Goal: Ask a question

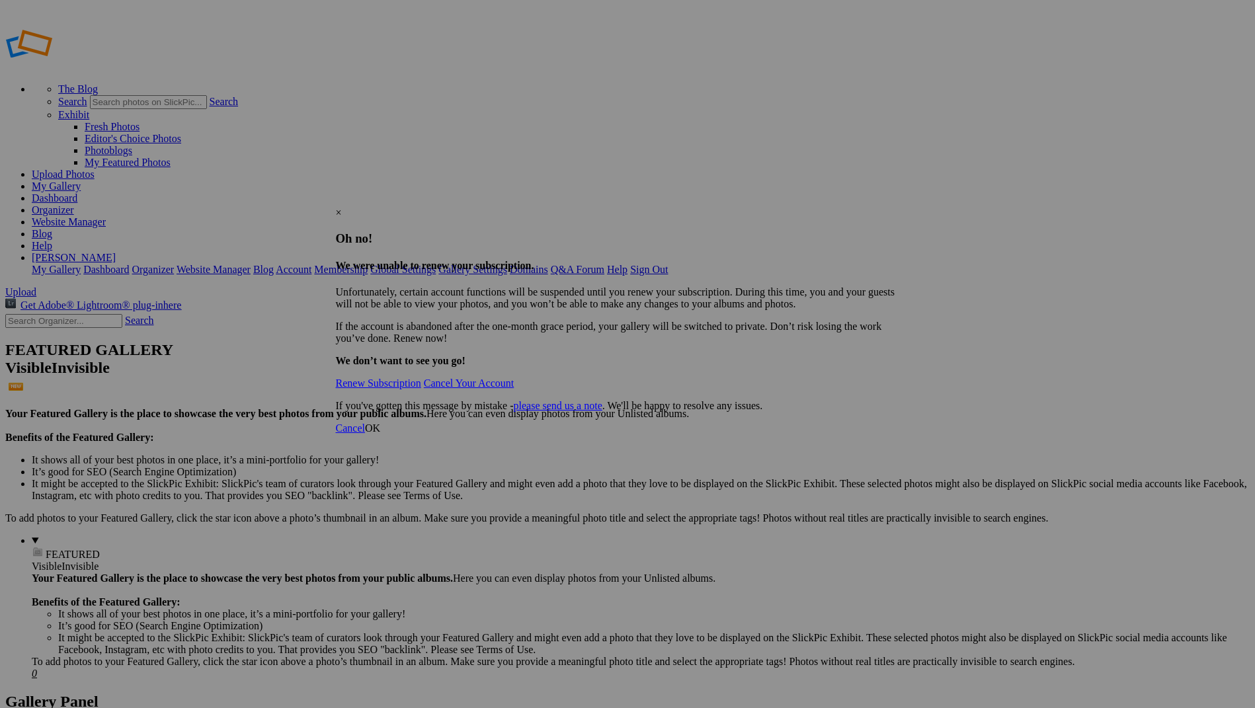
click at [540, 412] on p "If you've gotten this message by mistake - please send us a note . We'll be hap…" at bounding box center [623, 406] width 574 height 12
click at [903, 207] on div "×" at bounding box center [623, 213] width 574 height 12
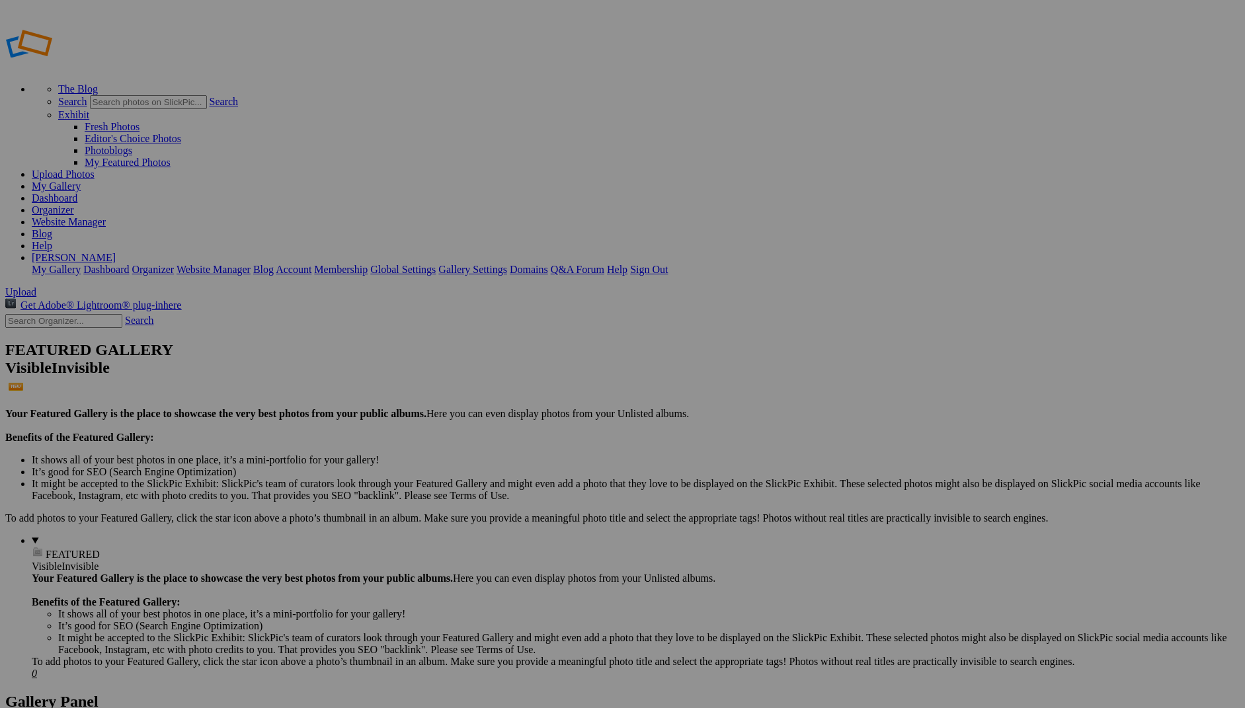
click at [628, 264] on link "Help" at bounding box center [617, 269] width 21 height 11
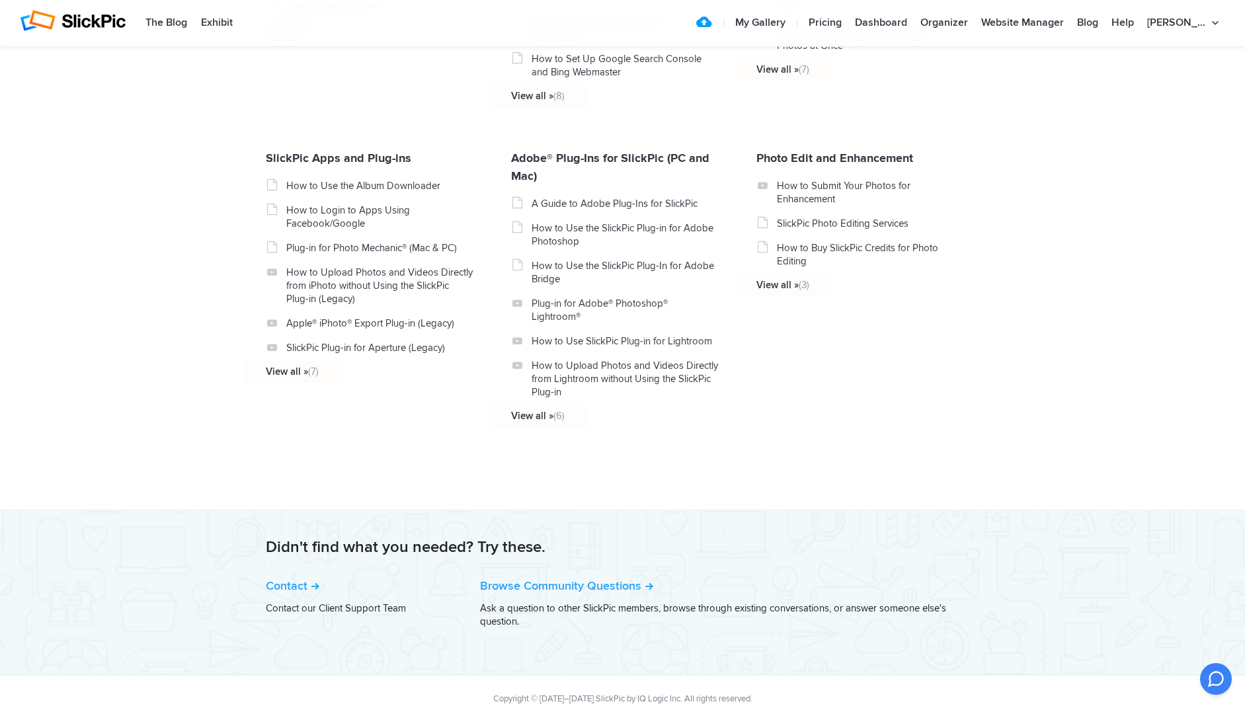
scroll to position [1381, 0]
click at [1065, 683] on div "Copyright © [DATE]–[DATE] SlickPic by IQ Logic Inc. All rights reserved." at bounding box center [622, 698] width 1245 height 47
click at [1212, 674] on icon at bounding box center [1216, 679] width 16 height 16
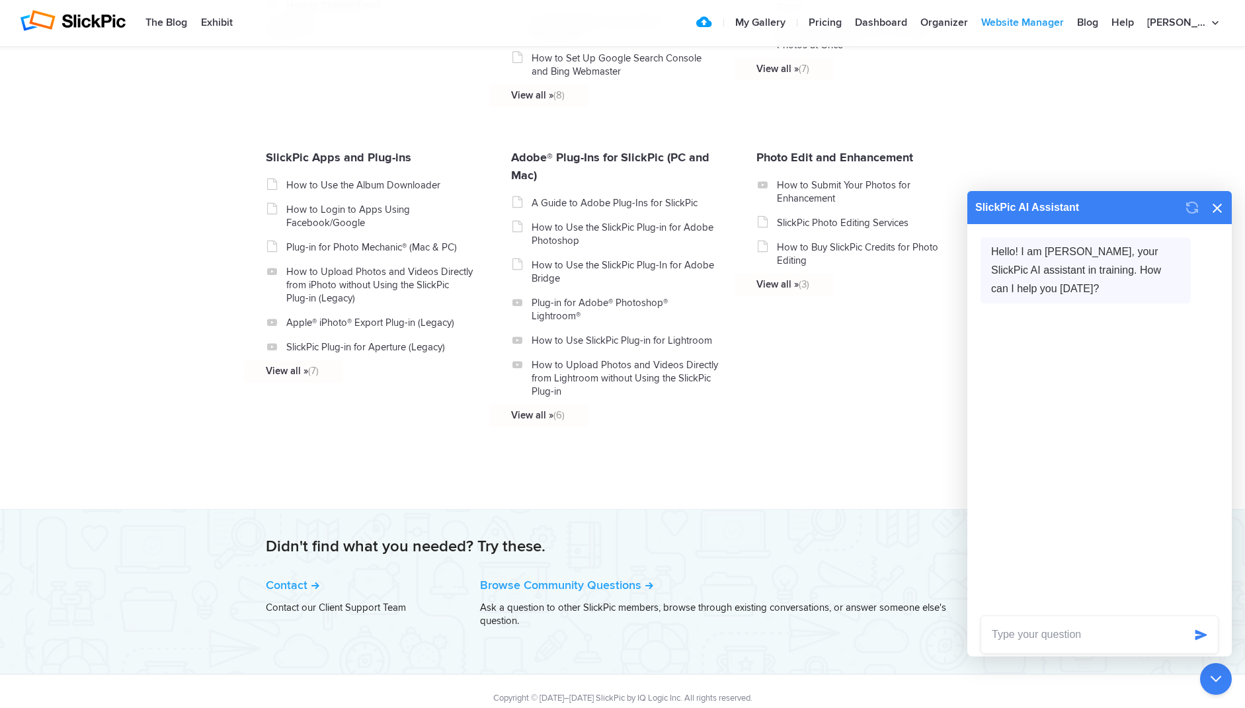
click at [1071, 22] on link "Website Manager" at bounding box center [1023, 23] width 96 height 26
